Goal: Information Seeking & Learning: Learn about a topic

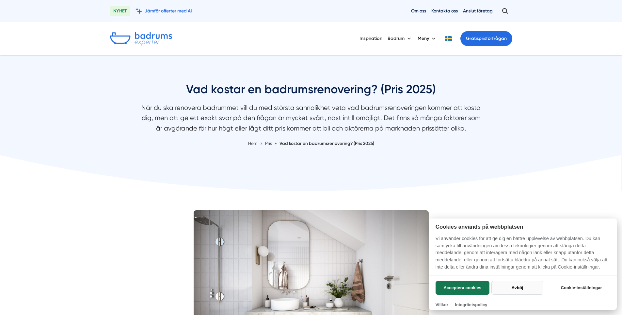
click at [532, 282] on button "Avböj" at bounding box center [518, 288] width 52 height 14
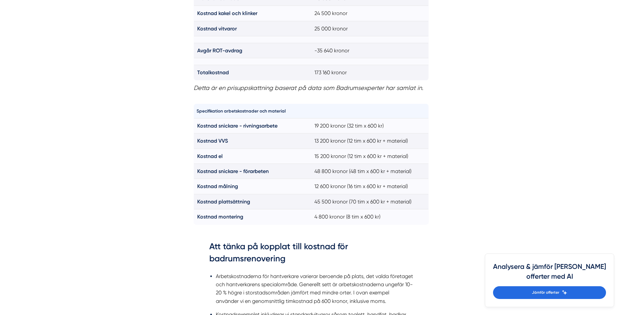
scroll to position [588, 0]
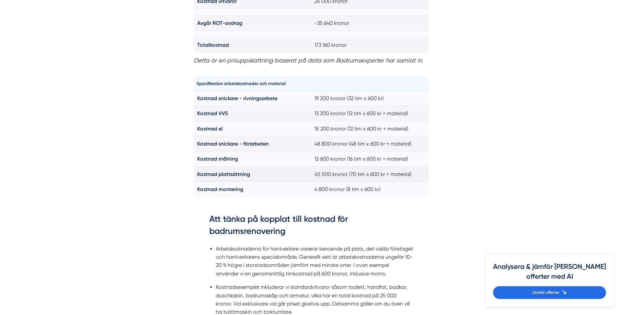
click at [251, 174] on td "Kostnad plattsättning" at bounding box center [253, 173] width 118 height 15
click at [262, 174] on td "Kostnad plattsättning" at bounding box center [253, 173] width 118 height 15
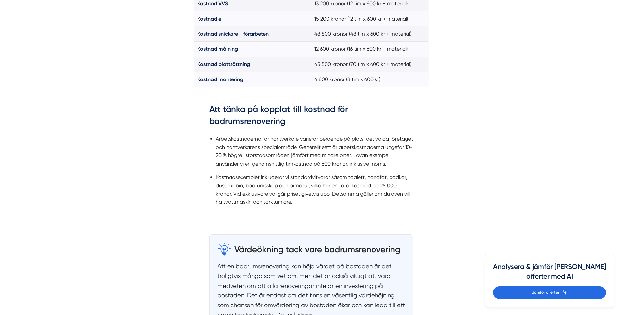
scroll to position [725, 0]
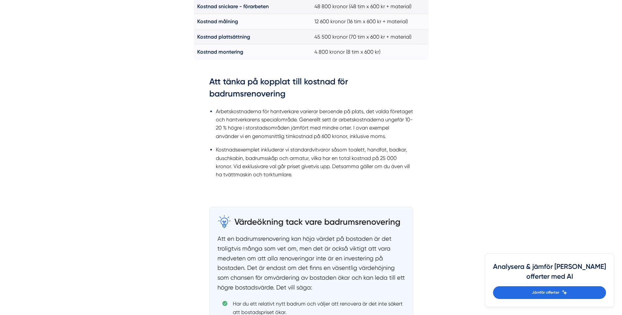
click at [287, 112] on li "Arbetskostnaderna för hantverkare varierar beroende på plats, det valda företag…" at bounding box center [314, 123] width 197 height 33
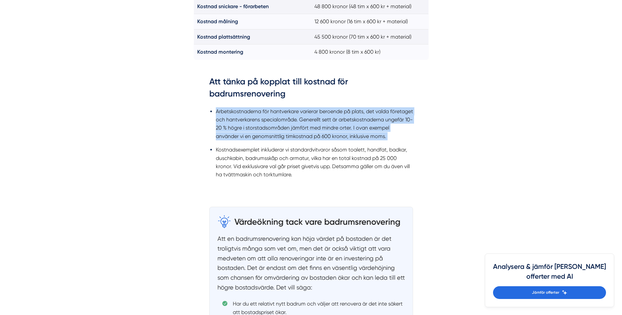
click at [287, 112] on li "Arbetskostnaderna för hantverkare varierar beroende på plats, det valda företag…" at bounding box center [314, 123] width 197 height 33
click at [304, 136] on li "Arbetskostnaderna för hantverkare varierar beroende på plats, det valda företag…" at bounding box center [314, 123] width 197 height 33
drag, startPoint x: 415, startPoint y: 139, endPoint x: 194, endPoint y: 114, distance: 222.6
click at [194, 114] on div "Att tänka på kopplat till kostnad för badrumsrenovering Arbetskostnaderna för h…" at bounding box center [311, 131] width 235 height 131
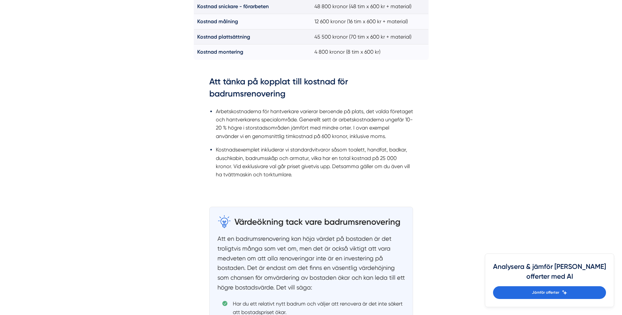
click at [363, 174] on li "Kostnadsexemplet inkluderar vi standardvitvaror såsom toalett, handfat, badkar,…" at bounding box center [314, 161] width 197 height 33
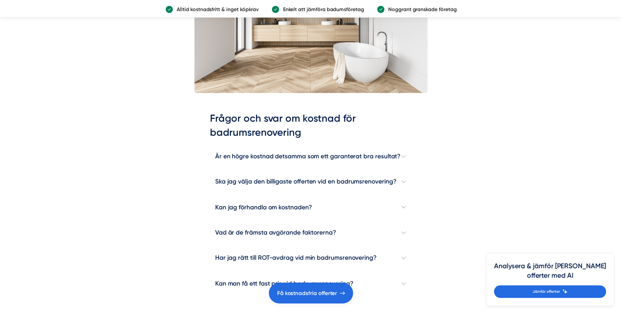
scroll to position [1813, 0]
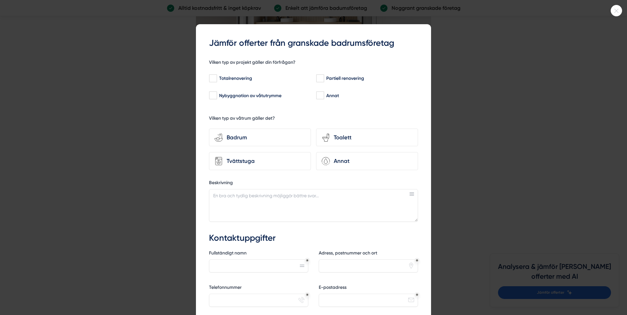
click at [472, 53] on div at bounding box center [313, 157] width 627 height 315
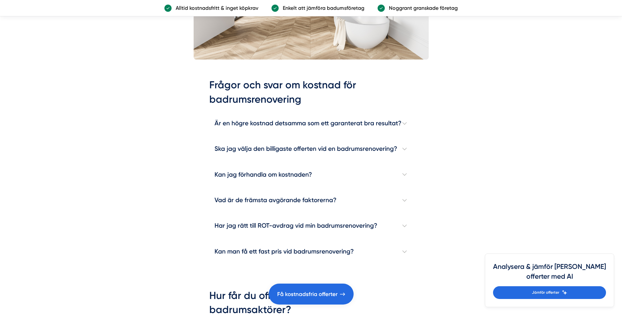
scroll to position [1898, 0]
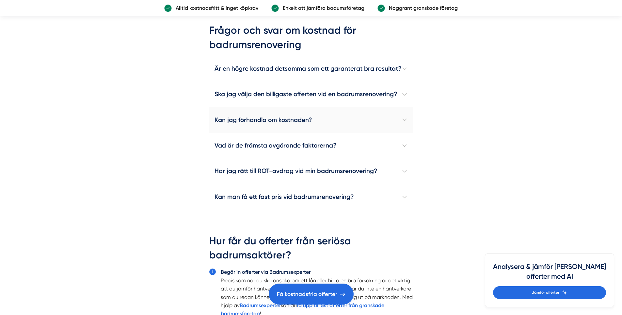
click at [348, 120] on h4 "Kan jag förhandla om kostnaden?" at bounding box center [311, 119] width 204 height 25
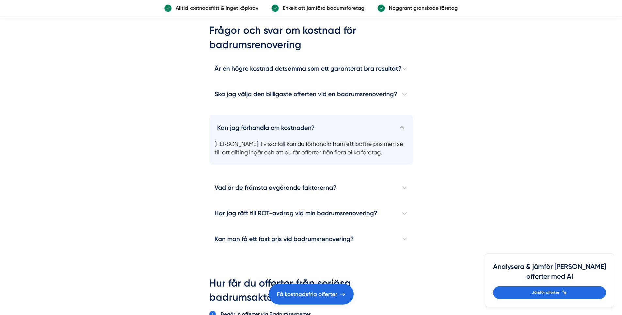
click at [379, 129] on h4 "Kan jag förhandla om kostnaden?" at bounding box center [311, 125] width 204 height 20
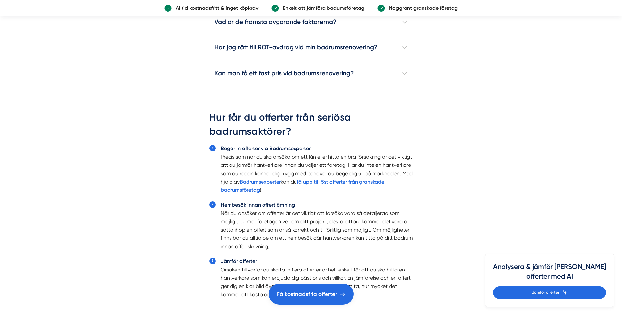
scroll to position [2022, 0]
